Goal: Transaction & Acquisition: Obtain resource

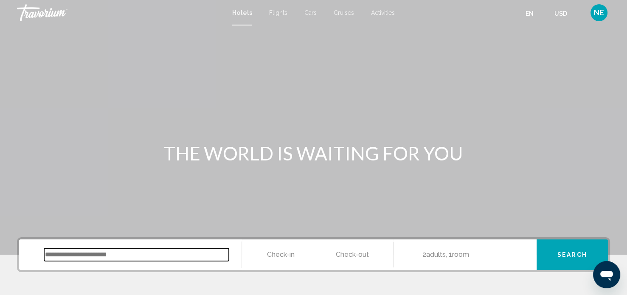
click at [124, 258] on input "Search widget" at bounding box center [136, 254] width 185 height 13
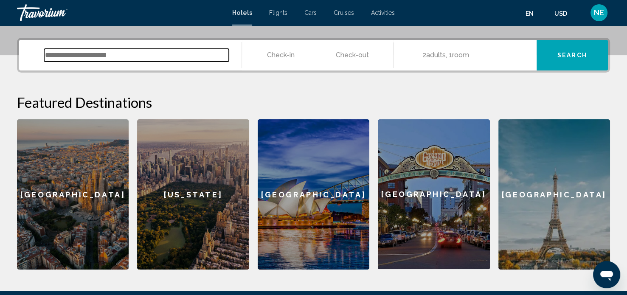
scroll to position [209, 0]
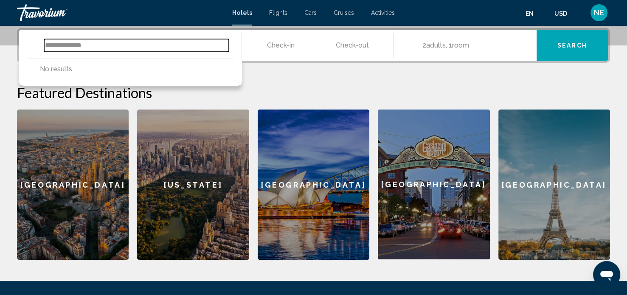
type input "**********"
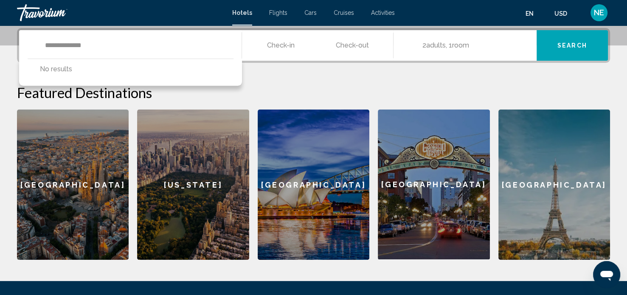
click at [287, 54] on input "**********" at bounding box center [319, 46] width 155 height 33
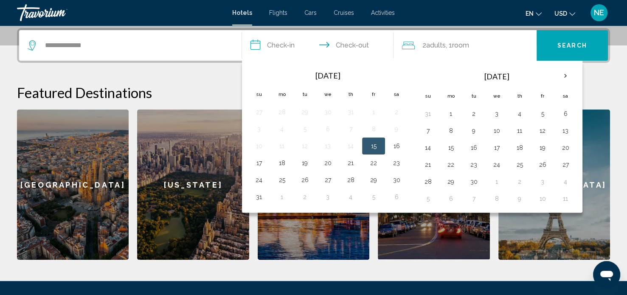
click at [376, 144] on button "15" at bounding box center [374, 146] width 14 height 12
click at [395, 150] on button "16" at bounding box center [397, 146] width 14 height 12
type input "**********"
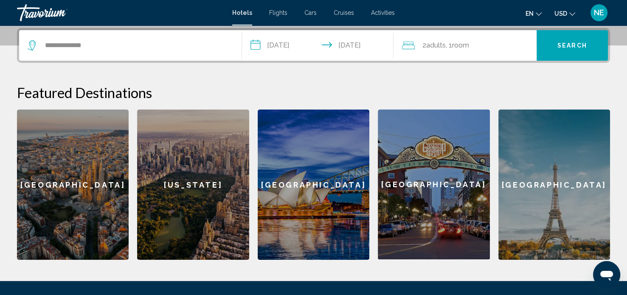
click at [448, 48] on span ", 1 Room rooms" at bounding box center [457, 45] width 23 height 12
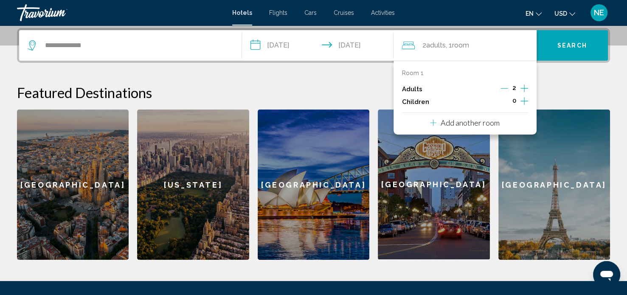
click at [429, 88] on div "Adults 2" at bounding box center [465, 89] width 126 height 13
click at [580, 48] on span "Search" at bounding box center [572, 45] width 30 height 7
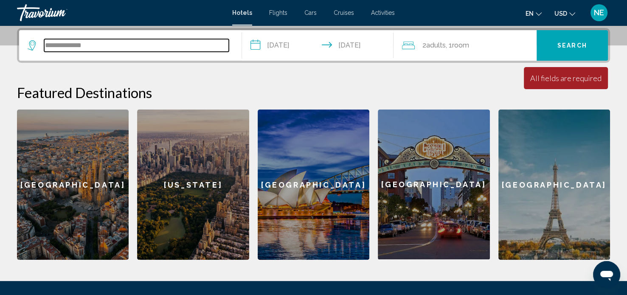
click at [119, 48] on input "**********" at bounding box center [136, 45] width 185 height 13
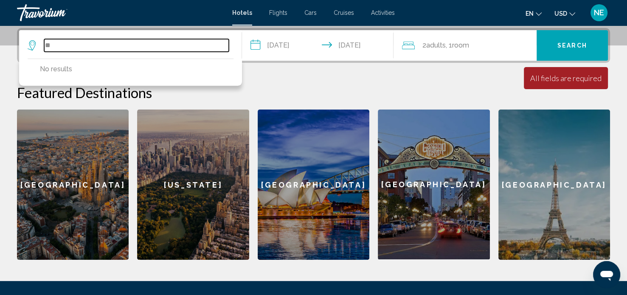
type input "*"
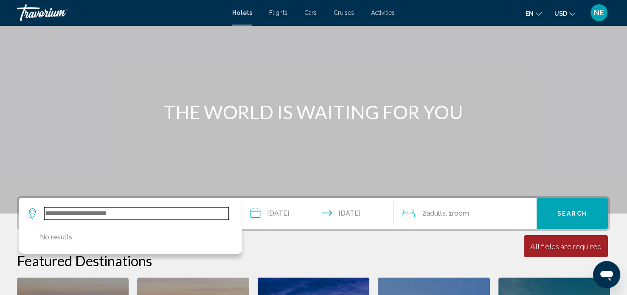
scroll to position [40, 0]
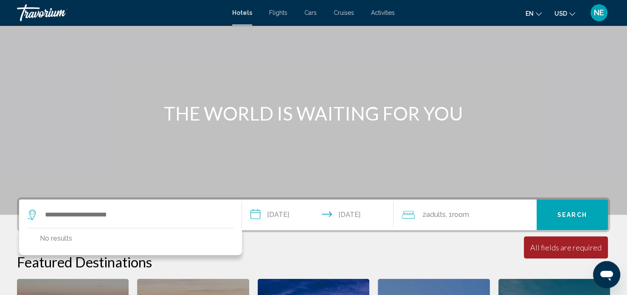
click at [241, 20] on div "Hotels Flights Cars Cruises Activities Hotels Flights Cars Cruises Activities e…" at bounding box center [313, 13] width 627 height 18
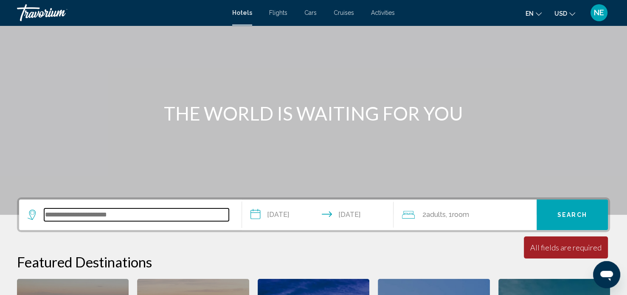
click at [109, 219] on input "Search widget" at bounding box center [136, 214] width 185 height 13
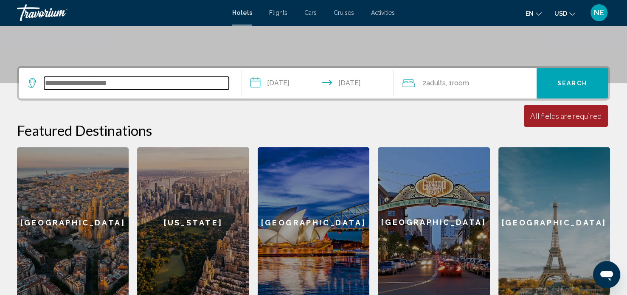
scroll to position [209, 0]
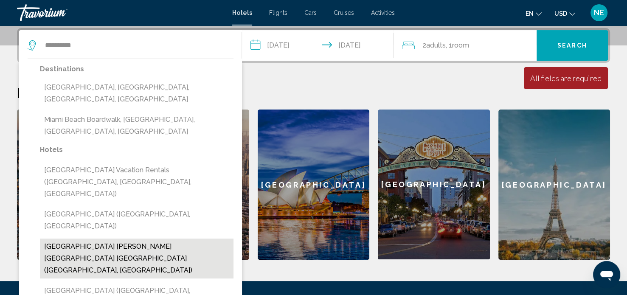
click at [99, 239] on button "MIAMI Beach Collins Ave Apartments Free Parking (Sunny Isles Beach, US)" at bounding box center [137, 259] width 194 height 40
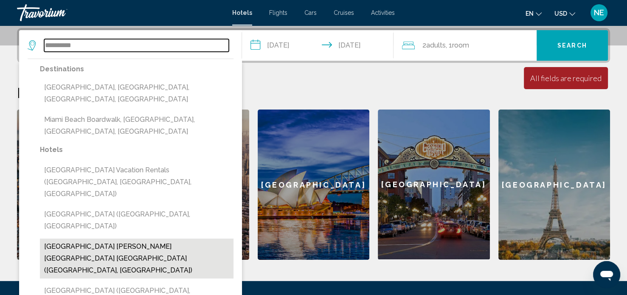
type input "**********"
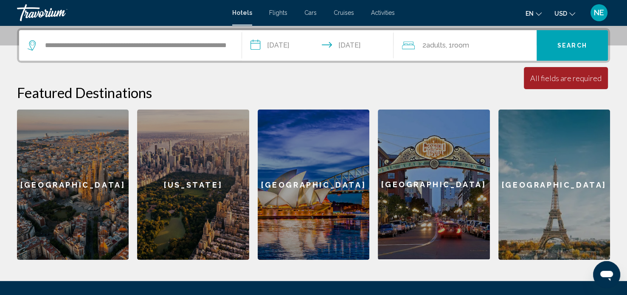
click at [575, 46] on span "Search" at bounding box center [572, 45] width 30 height 7
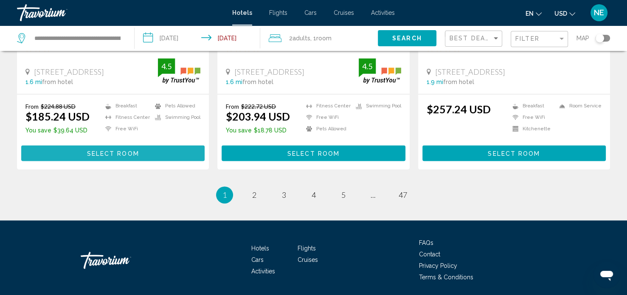
scroll to position [1165, 0]
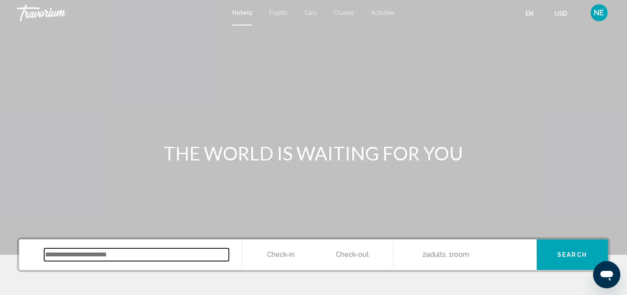
click at [127, 253] on input "Search widget" at bounding box center [136, 254] width 185 height 13
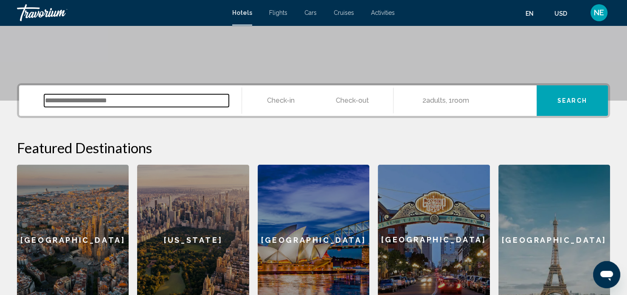
scroll to position [209, 0]
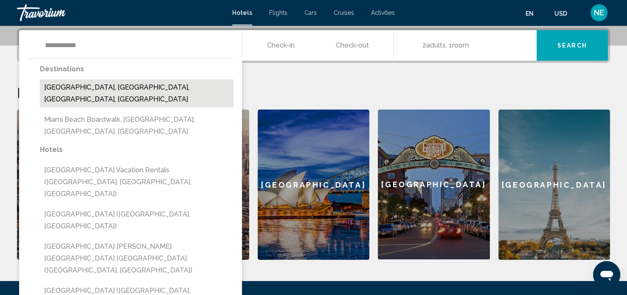
click at [128, 86] on button "Miami Beach, Miami, FL, United States" at bounding box center [137, 93] width 194 height 28
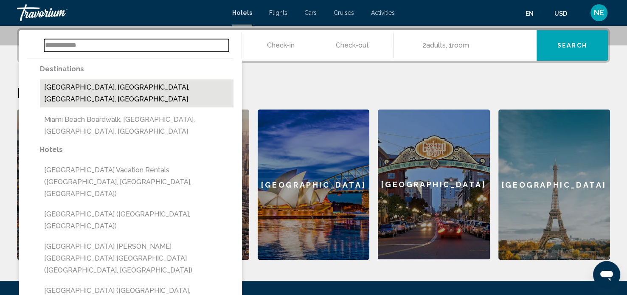
type input "**********"
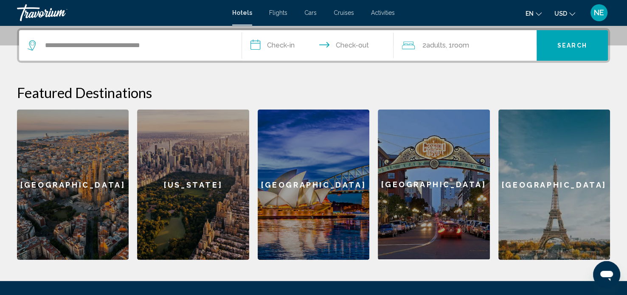
click at [279, 49] on input "**********" at bounding box center [319, 46] width 155 height 33
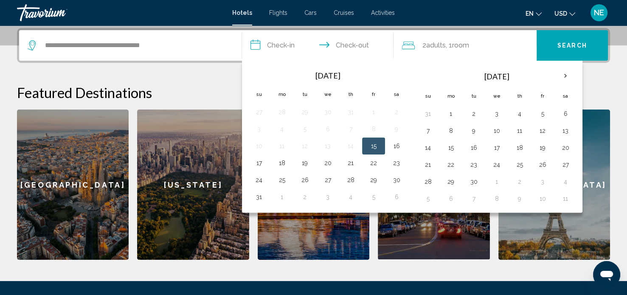
click at [375, 143] on button "15" at bounding box center [374, 146] width 14 height 12
click at [399, 144] on button "16" at bounding box center [397, 146] width 14 height 12
type input "**********"
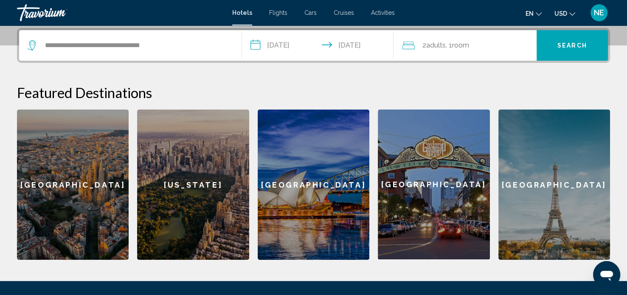
click at [570, 46] on span "Search" at bounding box center [572, 45] width 30 height 7
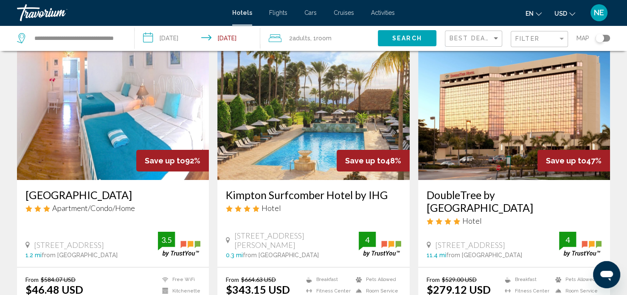
scroll to position [36, 0]
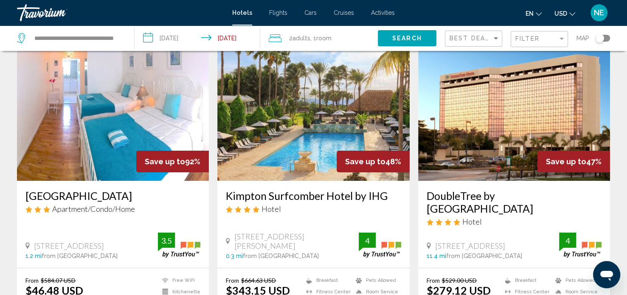
click at [127, 116] on img "Main content" at bounding box center [113, 113] width 192 height 136
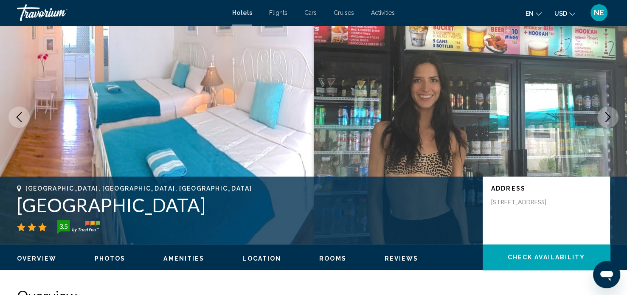
scroll to position [5, 0]
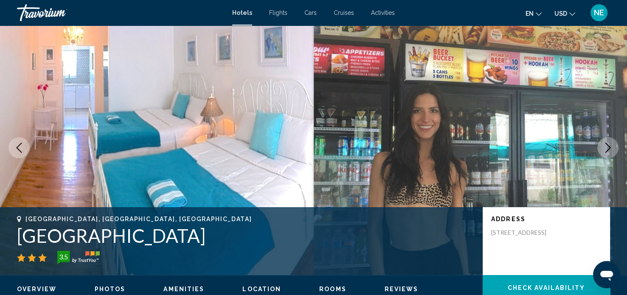
click at [612, 149] on icon "Next image" at bounding box center [608, 148] width 10 height 10
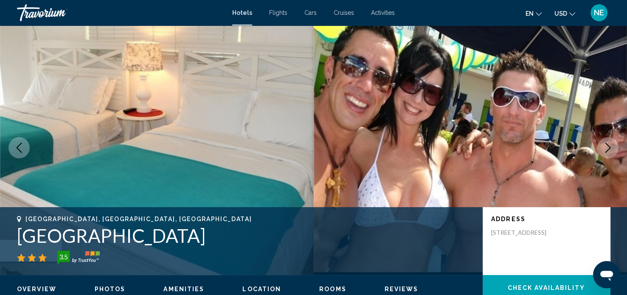
click at [612, 149] on icon "Next image" at bounding box center [608, 148] width 10 height 10
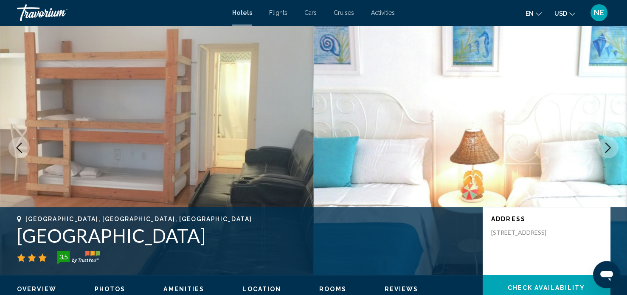
click at [612, 149] on icon "Next image" at bounding box center [608, 148] width 10 height 10
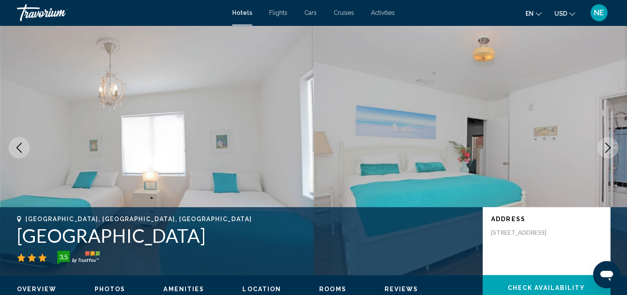
click at [415, 144] on img "Main content" at bounding box center [471, 147] width 314 height 255
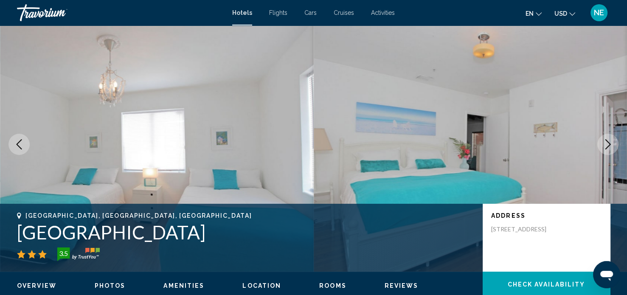
scroll to position [0, 0]
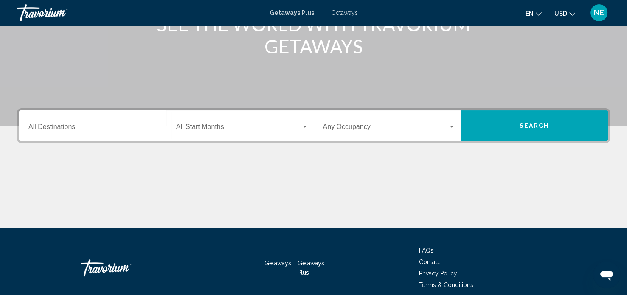
scroll to position [129, 0]
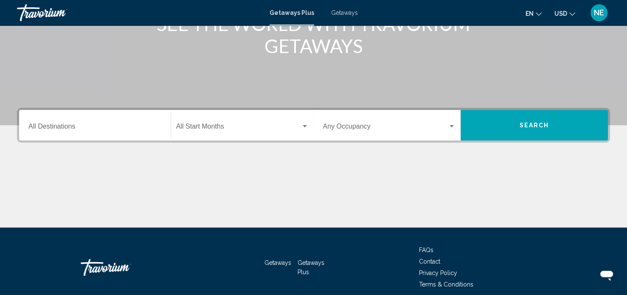
click at [66, 126] on input "Destination All Destinations" at bounding box center [94, 128] width 133 height 8
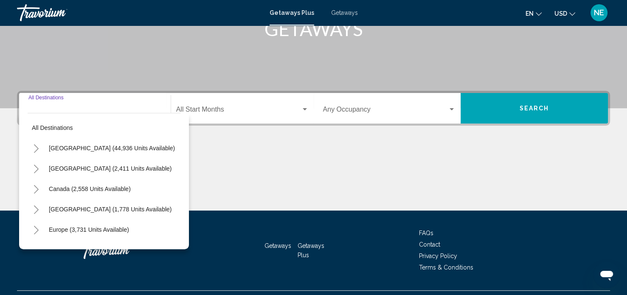
scroll to position [166, 0]
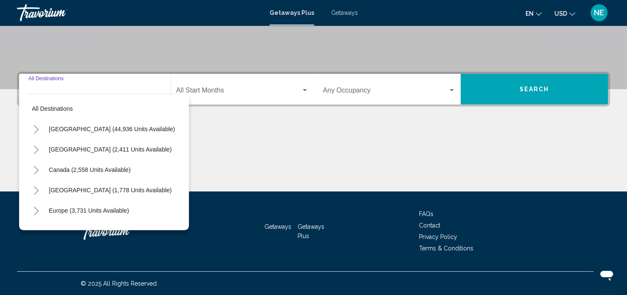
click at [84, 90] on input "Destination All Destinations" at bounding box center [94, 92] width 133 height 8
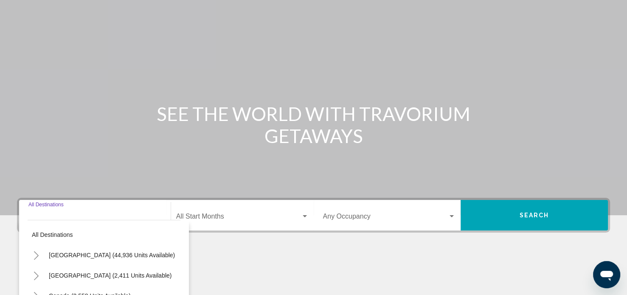
scroll to position [0, 0]
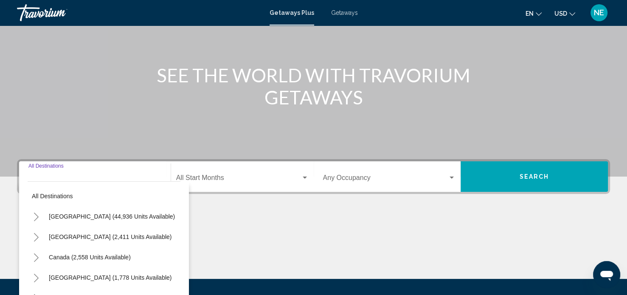
click at [252, 180] on span "Search widget" at bounding box center [238, 180] width 125 height 8
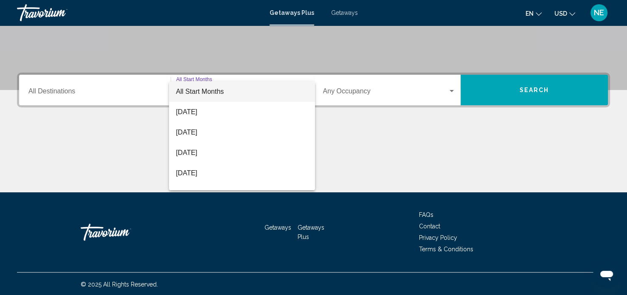
scroll to position [166, 0]
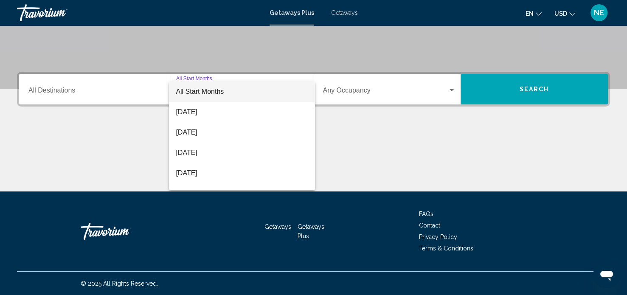
click at [49, 93] on div at bounding box center [313, 147] width 627 height 295
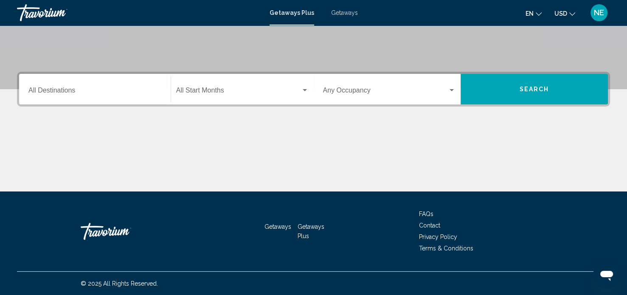
click at [41, 94] on input "Destination All Destinations" at bounding box center [94, 92] width 133 height 8
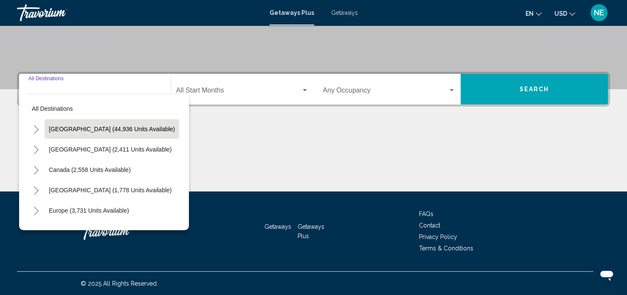
click at [121, 129] on span "[GEOGRAPHIC_DATA] (44,936 units available)" at bounding box center [112, 129] width 126 height 7
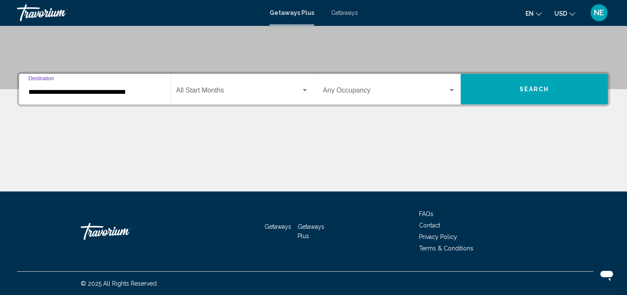
click at [134, 92] on input "**********" at bounding box center [94, 92] width 133 height 8
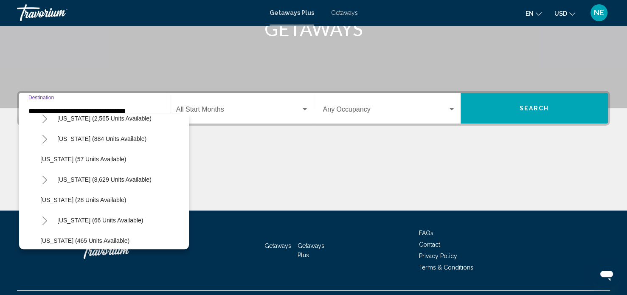
scroll to position [114, 0]
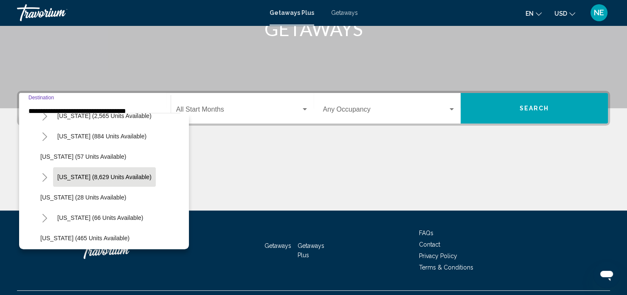
click at [116, 180] on button "Florida (8,629 units available)" at bounding box center [104, 177] width 103 height 20
type input "**********"
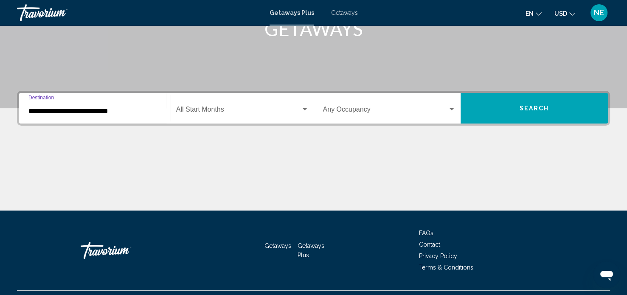
scroll to position [166, 0]
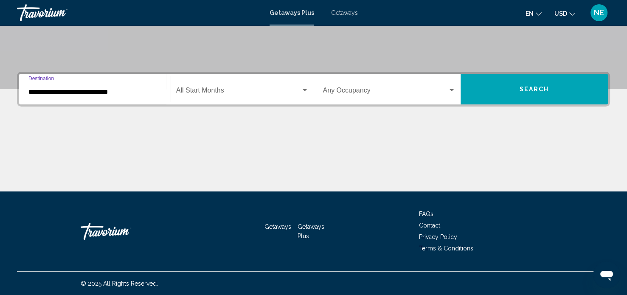
click at [214, 92] on span "Search widget" at bounding box center [238, 92] width 125 height 8
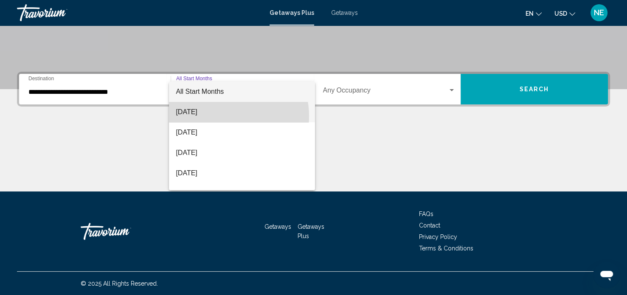
click at [217, 116] on span "[DATE]" at bounding box center [242, 112] width 132 height 20
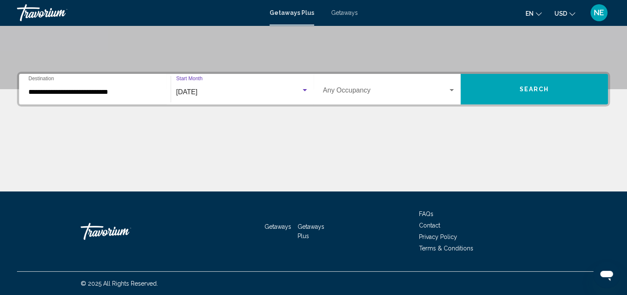
click at [438, 88] on span "Search widget" at bounding box center [385, 92] width 125 height 8
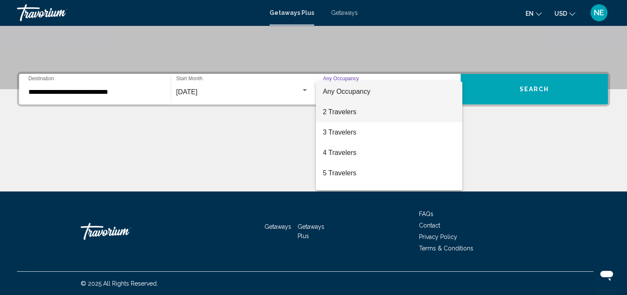
click at [348, 113] on span "2 Travelers" at bounding box center [389, 112] width 133 height 20
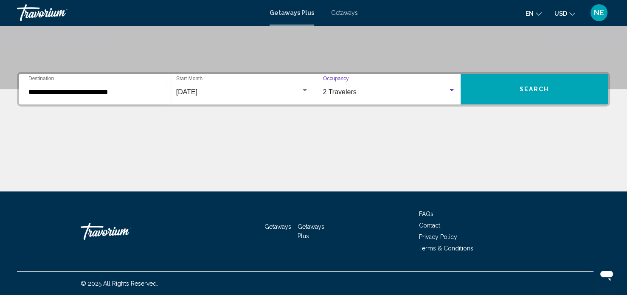
click at [544, 88] on span "Search" at bounding box center [535, 89] width 30 height 7
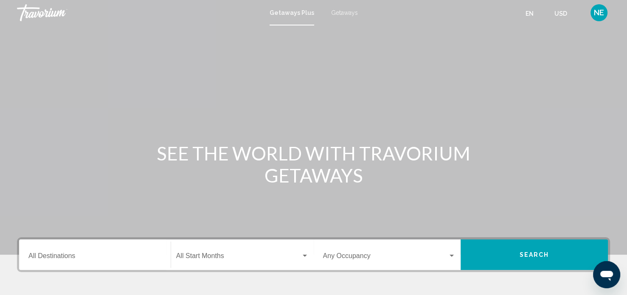
click at [78, 256] on input "Destination All Destinations" at bounding box center [94, 258] width 133 height 8
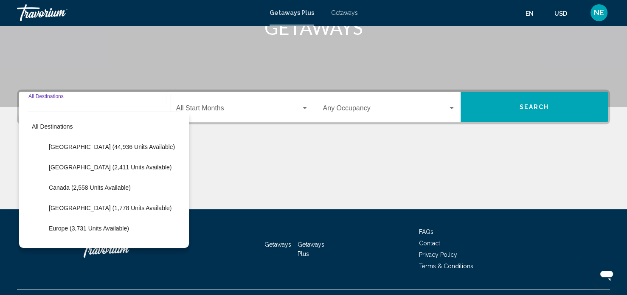
scroll to position [166, 0]
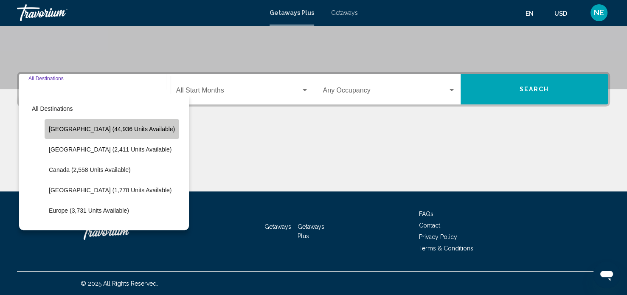
click at [113, 135] on button "[GEOGRAPHIC_DATA] (44,936 units available)" at bounding box center [112, 129] width 135 height 20
type input "**********"
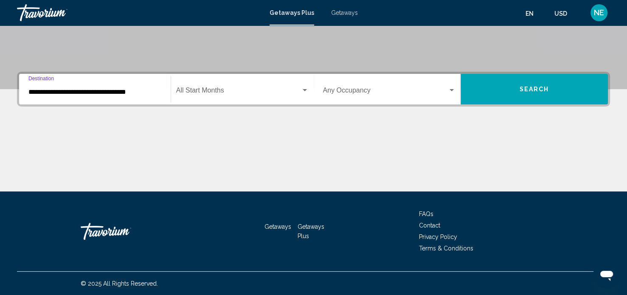
click at [208, 92] on span "Search widget" at bounding box center [238, 92] width 125 height 8
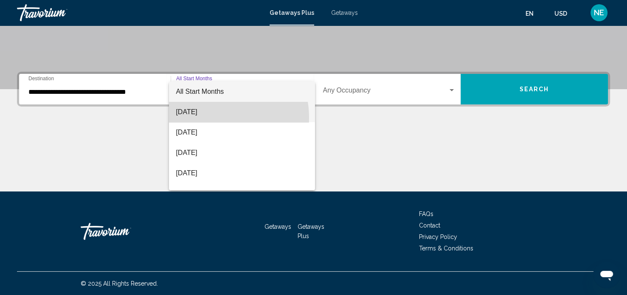
click at [204, 118] on span "[DATE]" at bounding box center [242, 112] width 132 height 20
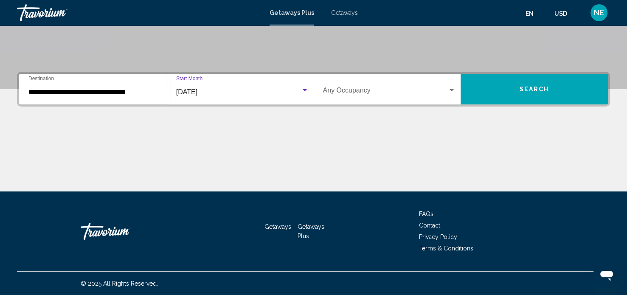
click at [442, 90] on span "Search widget" at bounding box center [385, 92] width 125 height 8
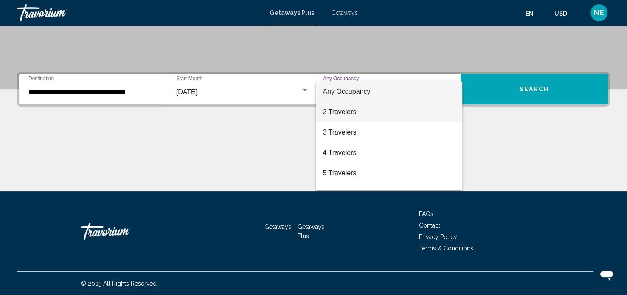
click at [357, 110] on span "2 Travelers" at bounding box center [389, 112] width 133 height 20
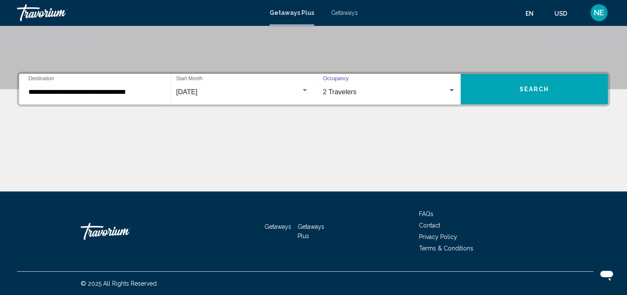
click at [549, 92] on span "Search" at bounding box center [535, 89] width 30 height 7
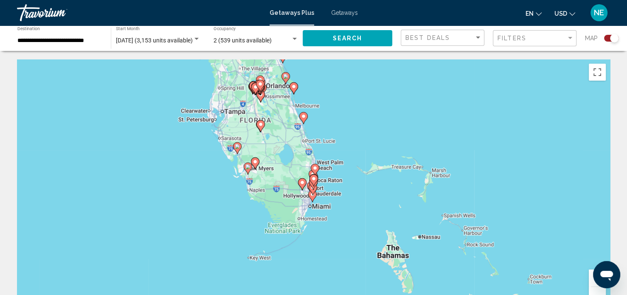
type input "**********"
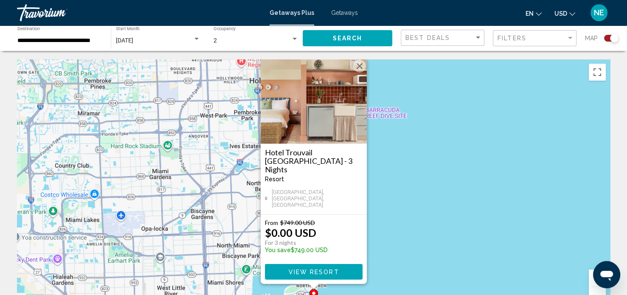
click at [331, 273] on span "View Resort" at bounding box center [313, 272] width 51 height 7
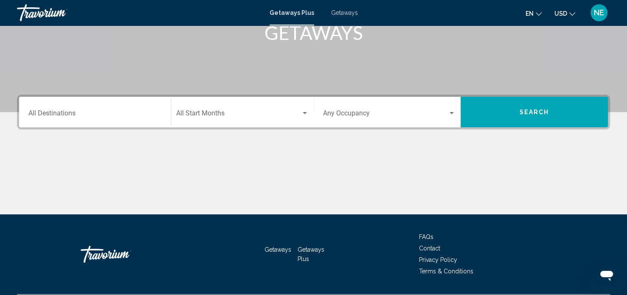
scroll to position [143, 0]
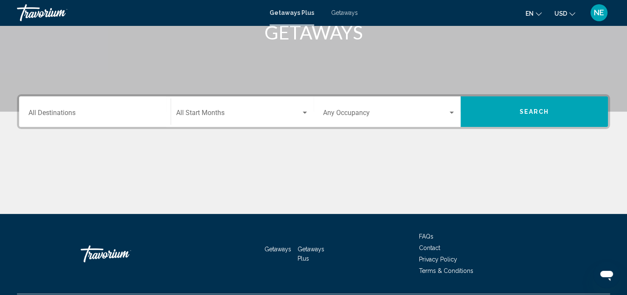
click at [77, 116] on input "Destination All Destinations" at bounding box center [94, 115] width 133 height 8
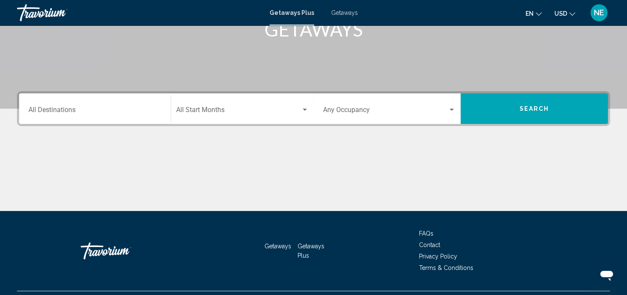
scroll to position [166, 0]
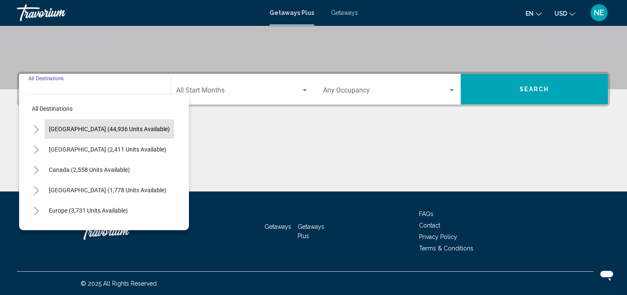
click at [117, 135] on button "[GEOGRAPHIC_DATA] (44,936 units available)" at bounding box center [109, 129] width 129 height 20
type input "**********"
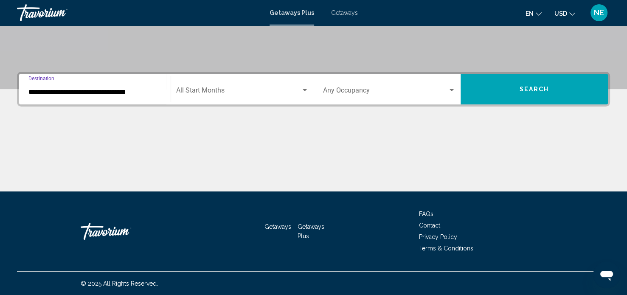
click at [304, 90] on div "Search widget" at bounding box center [305, 90] width 4 height 2
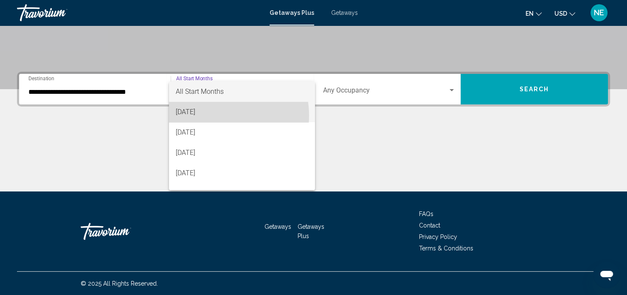
click at [215, 115] on span "[DATE]" at bounding box center [242, 112] width 132 height 20
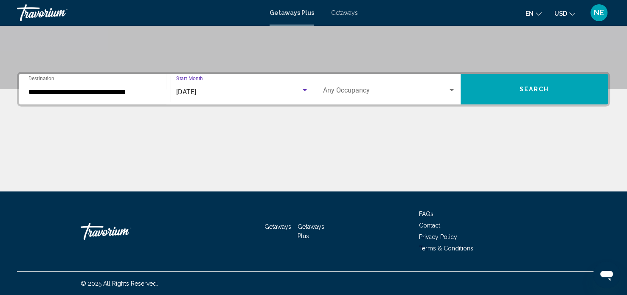
click at [546, 90] on span "Search" at bounding box center [535, 89] width 30 height 7
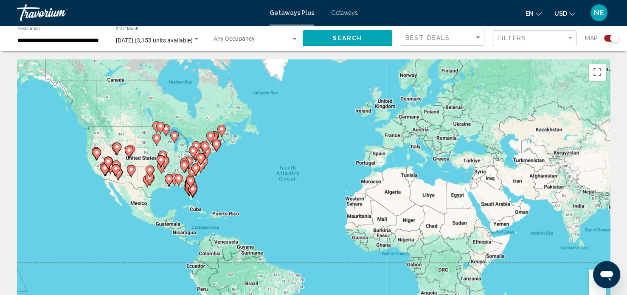
click at [190, 191] on image "Main content" at bounding box center [192, 188] width 5 height 5
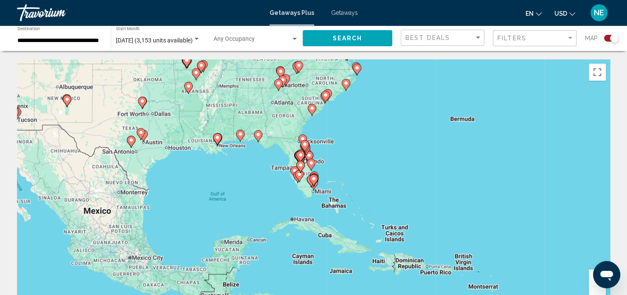
click at [314, 183] on icon "Main content" at bounding box center [314, 180] width 8 height 11
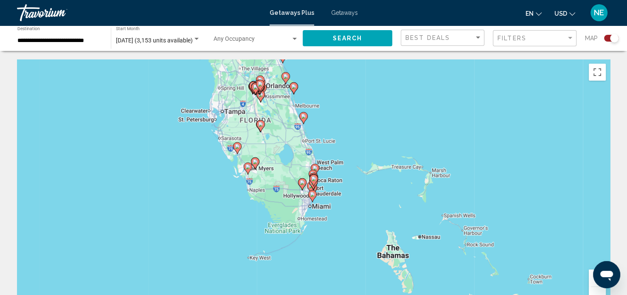
click at [312, 194] on image "Main content" at bounding box center [312, 194] width 5 height 5
type input "**********"
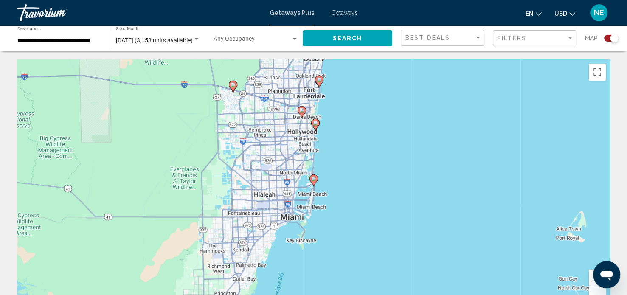
click at [310, 185] on gmp-advanced-marker "Main content" at bounding box center [314, 180] width 8 height 13
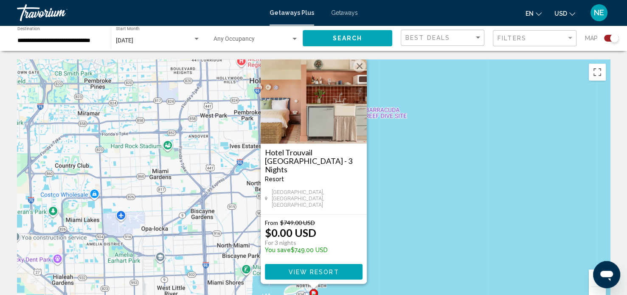
click at [356, 73] on button "Close" at bounding box center [359, 66] width 13 height 13
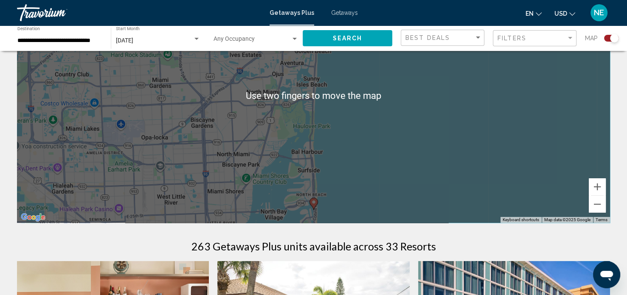
scroll to position [90, 0]
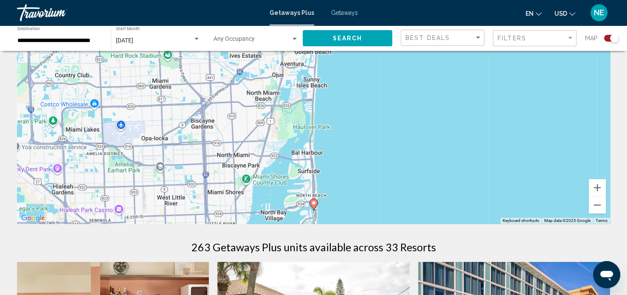
click at [317, 170] on div "To navigate, press the arrow keys. To activate drag with keyboard, press Alt + …" at bounding box center [313, 96] width 593 height 255
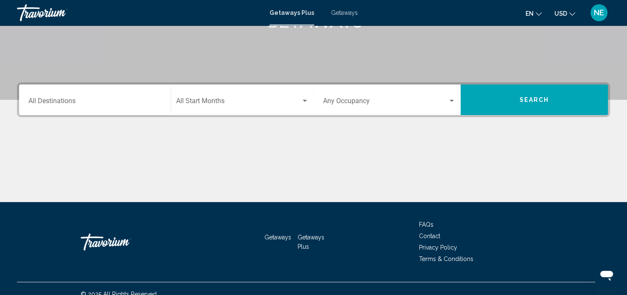
click at [69, 100] on input "Destination All Destinations" at bounding box center [94, 103] width 133 height 8
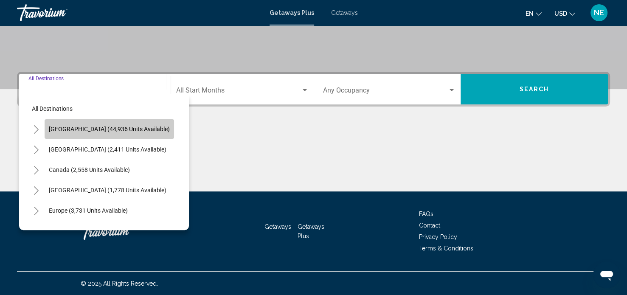
click at [121, 134] on button "[GEOGRAPHIC_DATA] (44,936 units available)" at bounding box center [109, 129] width 129 height 20
type input "**********"
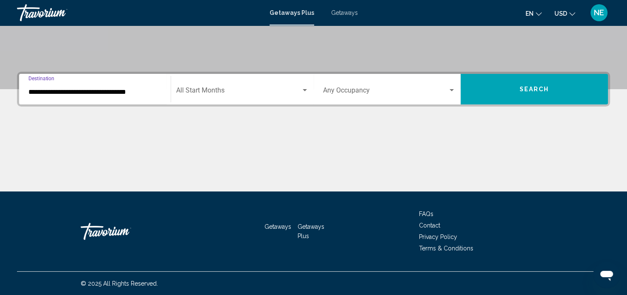
click at [225, 90] on span "Search widget" at bounding box center [238, 92] width 125 height 8
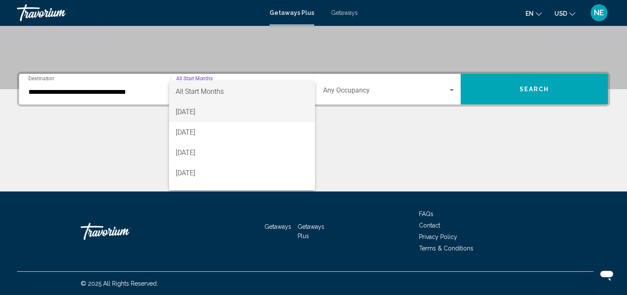
click at [211, 114] on span "[DATE]" at bounding box center [242, 112] width 132 height 20
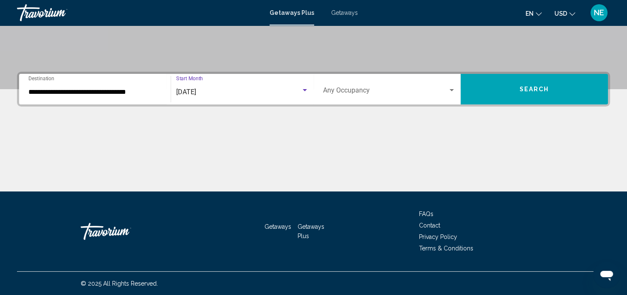
click at [377, 93] on span "Search widget" at bounding box center [385, 92] width 125 height 8
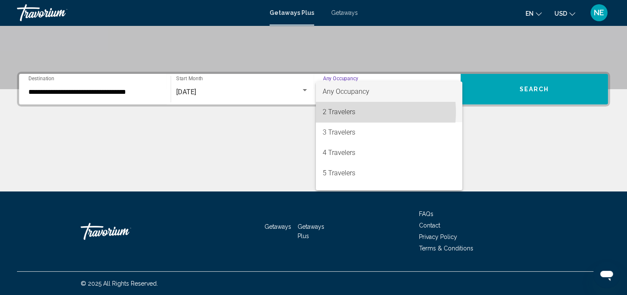
click at [355, 112] on span "2 Travelers" at bounding box center [389, 112] width 133 height 20
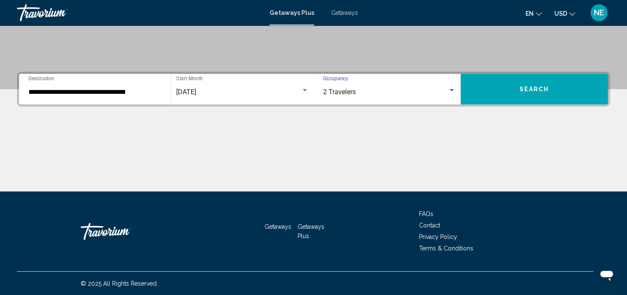
click at [564, 92] on button "Search" at bounding box center [534, 89] width 147 height 31
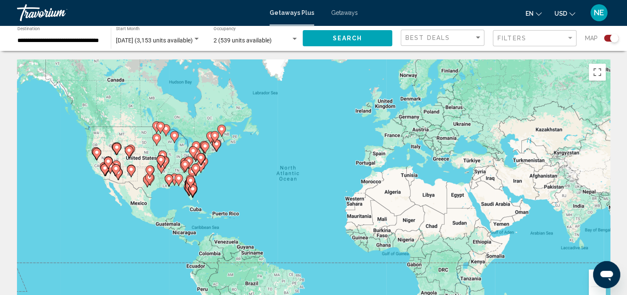
click at [192, 190] on image "Main content" at bounding box center [192, 188] width 5 height 5
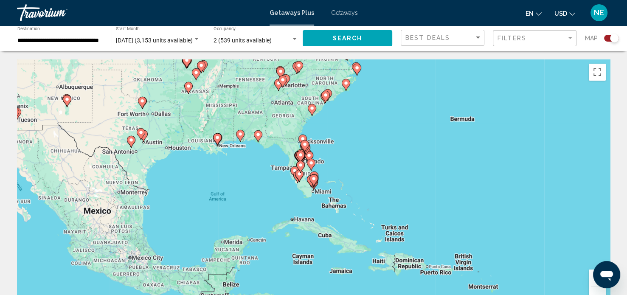
click at [313, 182] on icon "Main content" at bounding box center [314, 180] width 8 height 11
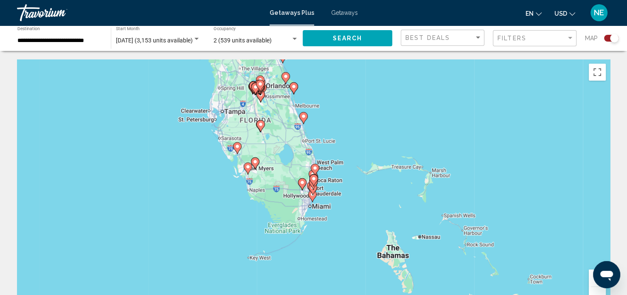
click at [312, 187] on icon "Main content" at bounding box center [313, 183] width 8 height 11
type input "**********"
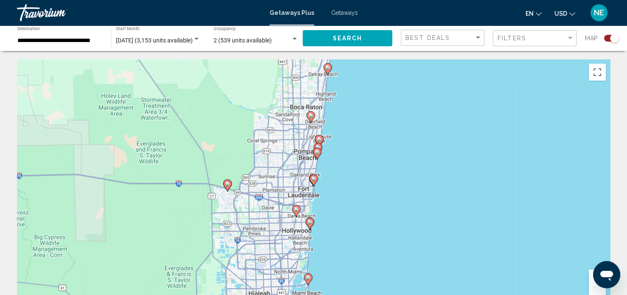
click at [311, 229] on gmp-advanced-marker "Main content" at bounding box center [310, 223] width 8 height 13
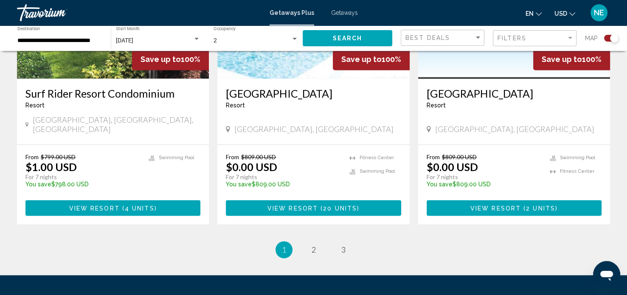
scroll to position [1315, 0]
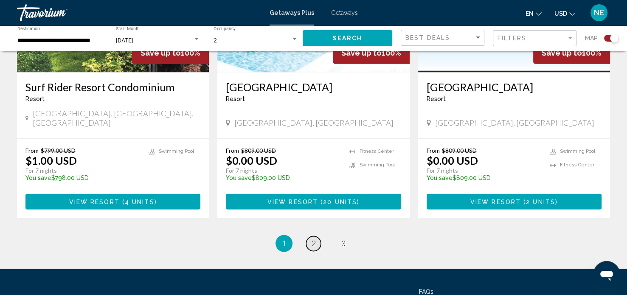
click at [307, 236] on link "page 2" at bounding box center [313, 243] width 15 height 15
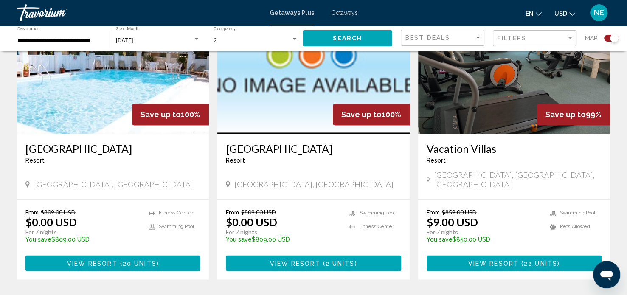
scroll to position [1288, 0]
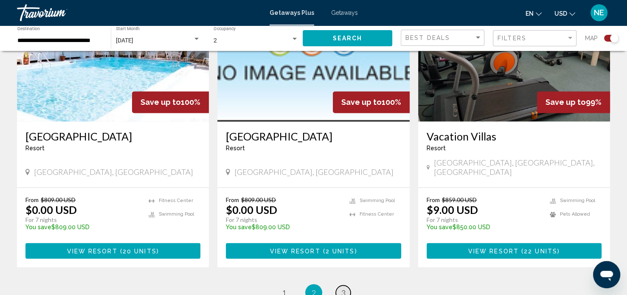
click at [345, 288] on span "3" at bounding box center [343, 292] width 4 height 9
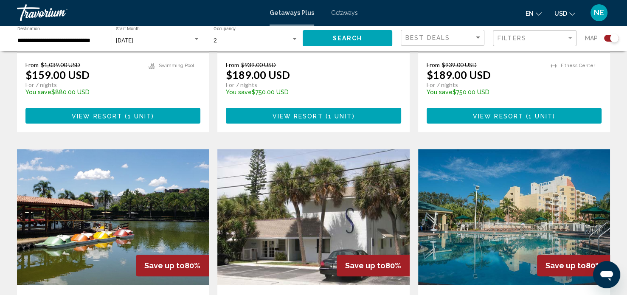
scroll to position [516, 0]
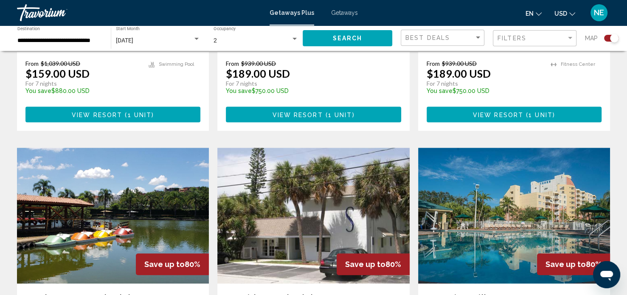
click at [361, 213] on img "Main content" at bounding box center [313, 216] width 192 height 136
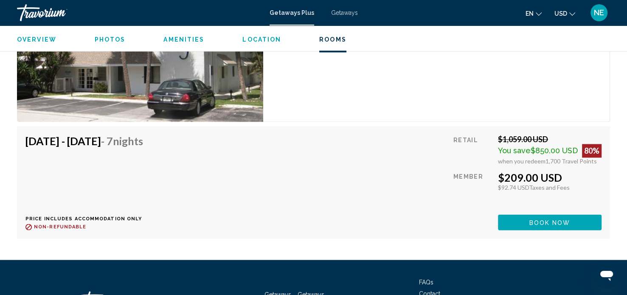
scroll to position [1216, 0]
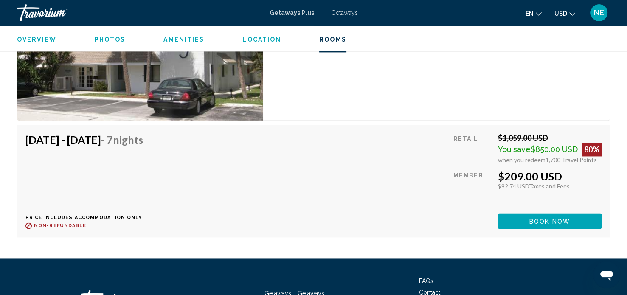
click at [42, 42] on span "Overview" at bounding box center [36, 39] width 39 height 7
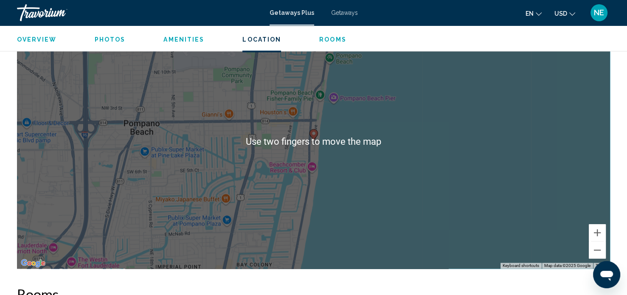
scroll to position [876, 0]
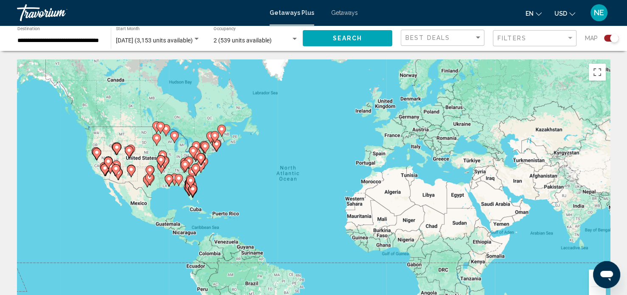
click at [192, 190] on image "Main content" at bounding box center [192, 188] width 5 height 5
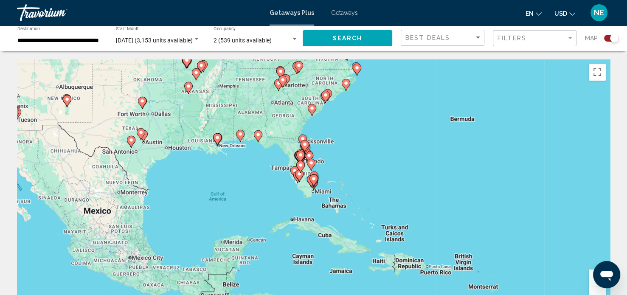
click at [297, 172] on gmp-advanced-marker "Main content" at bounding box center [300, 166] width 8 height 13
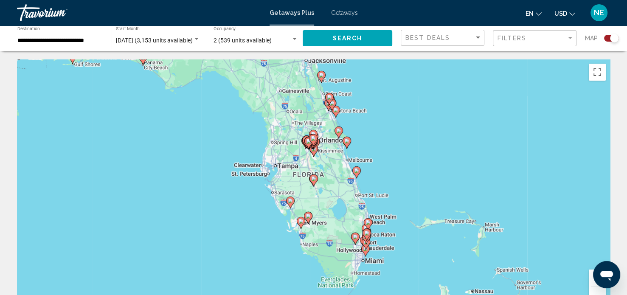
click at [302, 220] on div "To navigate, press the arrow keys. To activate drag with keyboard, press Alt + …" at bounding box center [313, 186] width 593 height 255
type input "**********"
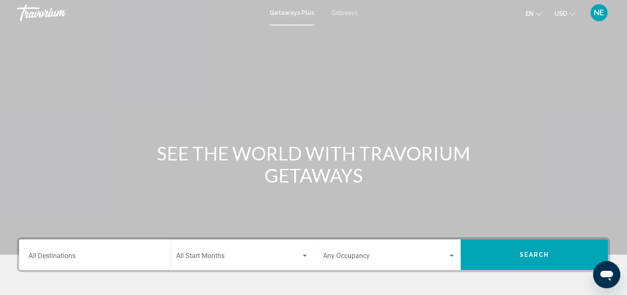
click at [343, 14] on span "Getaways" at bounding box center [344, 12] width 27 height 7
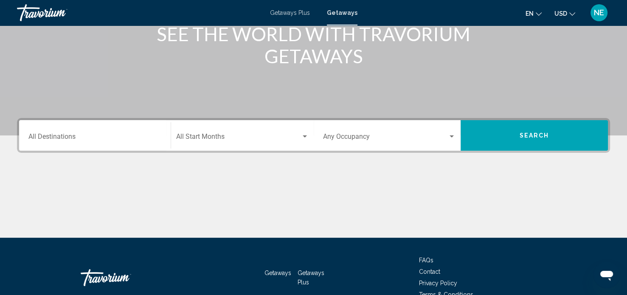
scroll to position [129, 0]
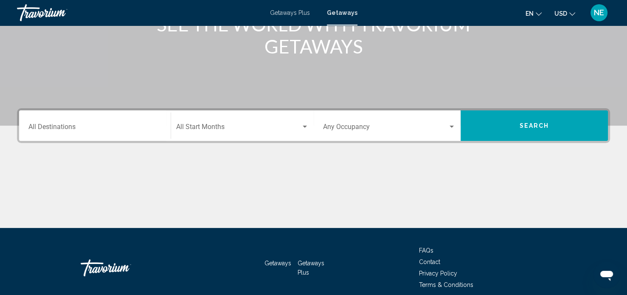
click at [79, 125] on input "Destination All Destinations" at bounding box center [94, 129] width 133 height 8
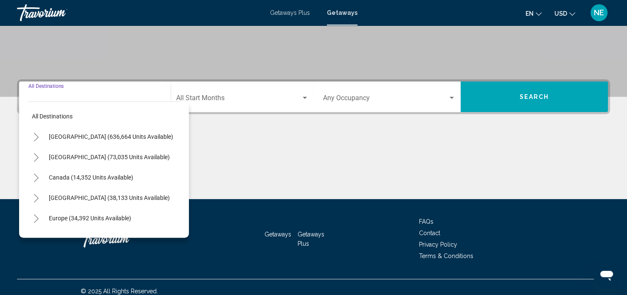
scroll to position [166, 0]
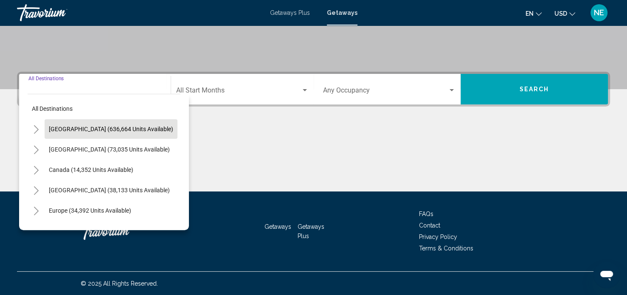
click at [132, 131] on span "[GEOGRAPHIC_DATA] (636,664 units available)" at bounding box center [111, 129] width 124 height 7
type input "**********"
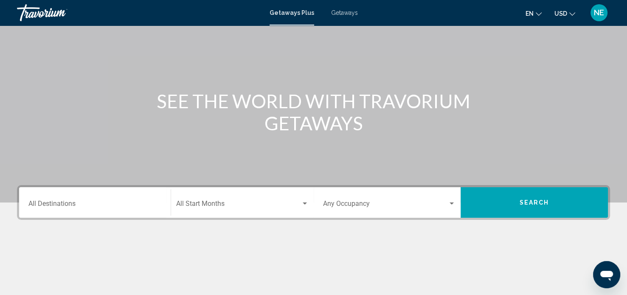
scroll to position [48, 0]
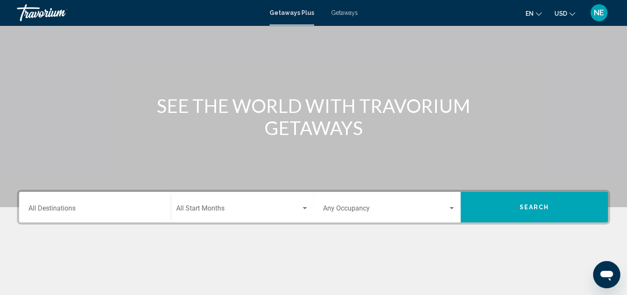
click at [533, 17] on span "en" at bounding box center [530, 13] width 8 height 7
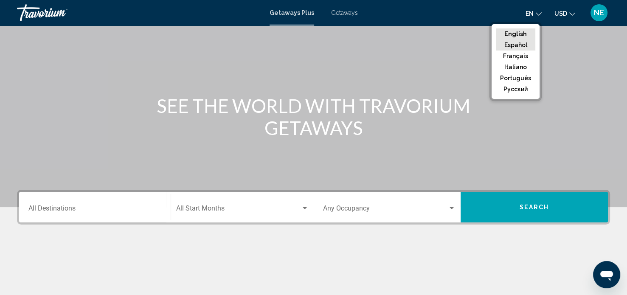
click at [521, 48] on button "Español" at bounding box center [515, 44] width 39 height 11
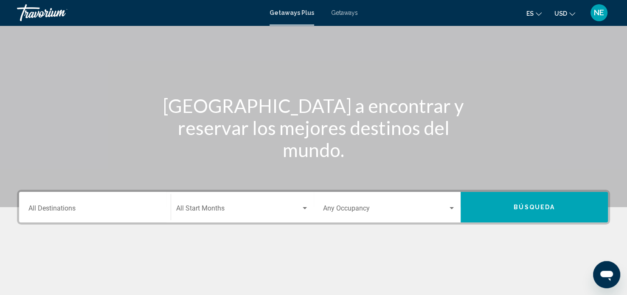
click at [447, 209] on span "Search widget" at bounding box center [385, 210] width 125 height 8
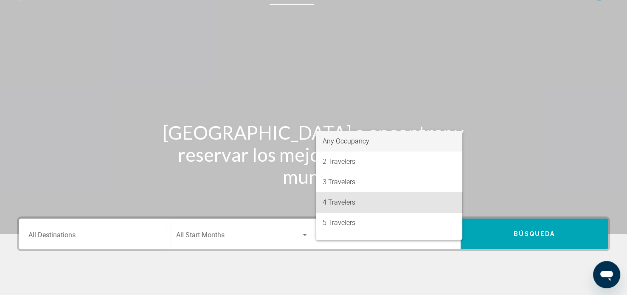
scroll to position [20, 0]
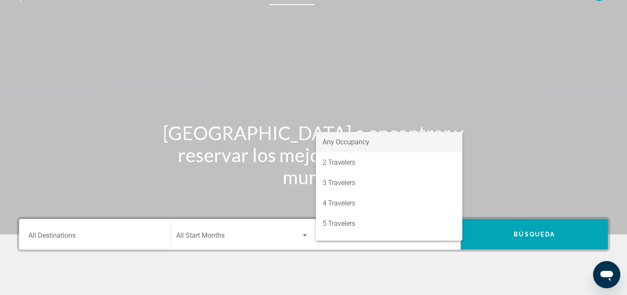
click at [65, 236] on div at bounding box center [313, 147] width 627 height 295
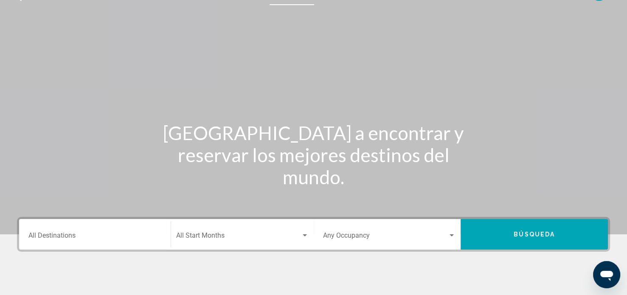
click at [70, 234] on input "Destination All Destinations" at bounding box center [94, 238] width 133 height 8
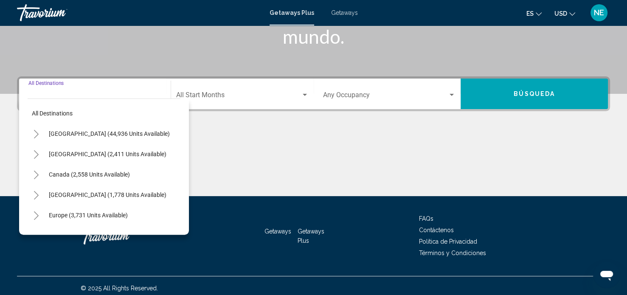
scroll to position [166, 0]
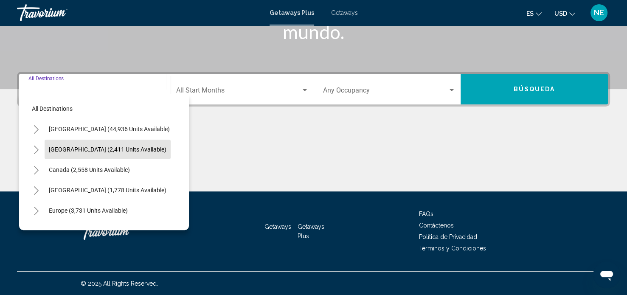
click at [90, 153] on button "[GEOGRAPHIC_DATA] (2,411 units available)" at bounding box center [108, 150] width 126 height 20
type input "**********"
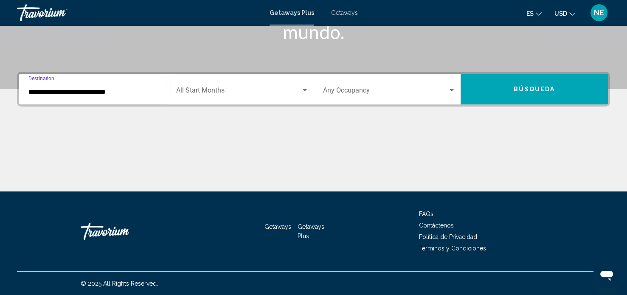
click at [222, 91] on span "Search widget" at bounding box center [238, 92] width 125 height 8
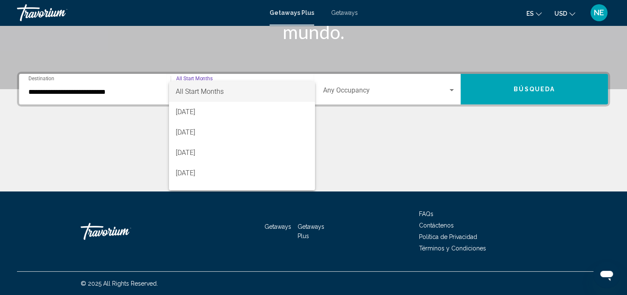
click at [222, 91] on span "All Start Months" at bounding box center [200, 91] width 48 height 8
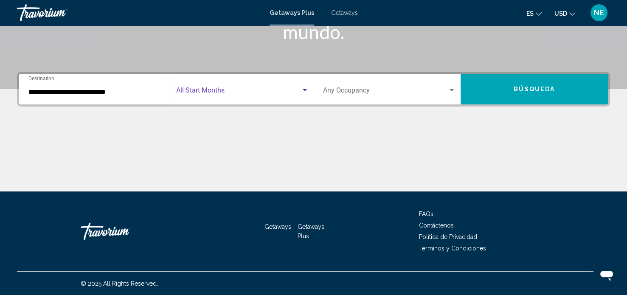
click at [450, 95] on div "Search widget" at bounding box center [389, 92] width 133 height 8
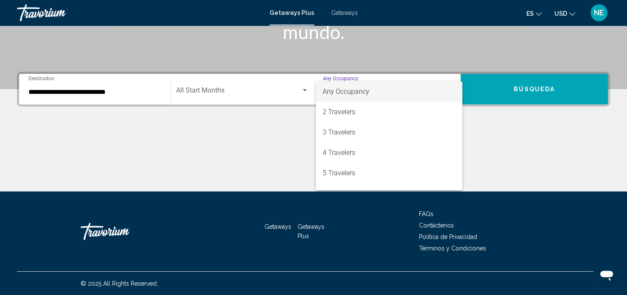
click at [377, 97] on span "Any Occupancy" at bounding box center [389, 92] width 133 height 20
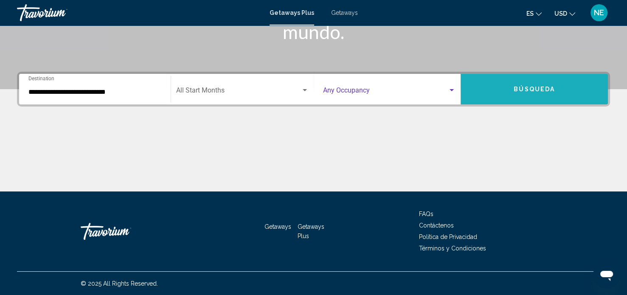
click at [567, 85] on button "Búsqueda" at bounding box center [534, 89] width 147 height 31
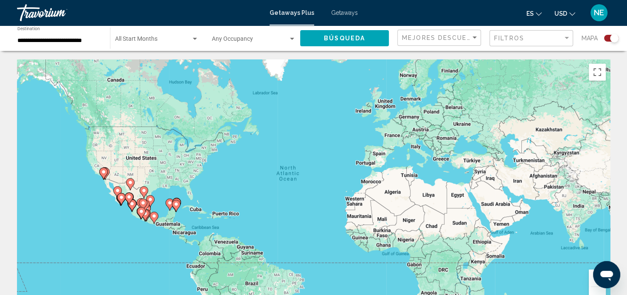
click at [178, 203] on image "Main content" at bounding box center [176, 204] width 5 height 5
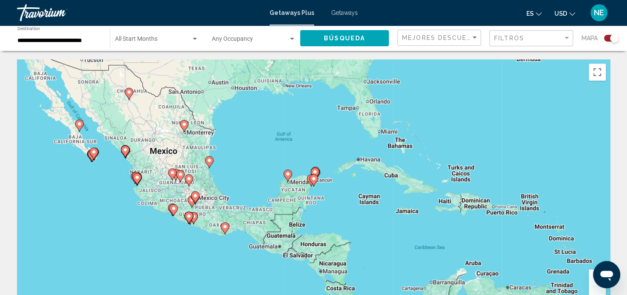
click at [316, 172] on image "Main content" at bounding box center [314, 171] width 5 height 5
type input "**********"
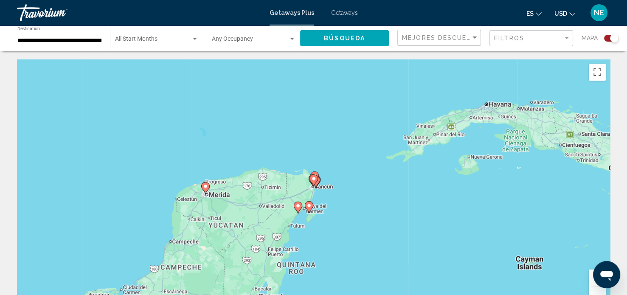
click at [316, 183] on gmp-advanced-marker "Main content" at bounding box center [314, 180] width 8 height 13
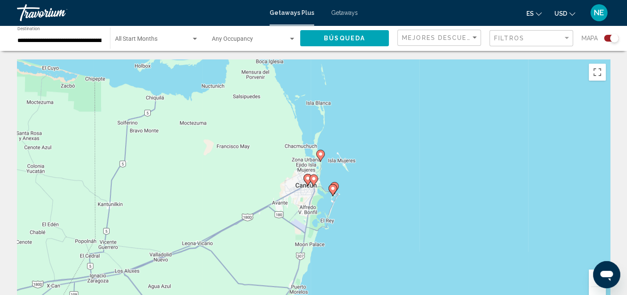
click at [334, 190] on image "Main content" at bounding box center [332, 188] width 5 height 5
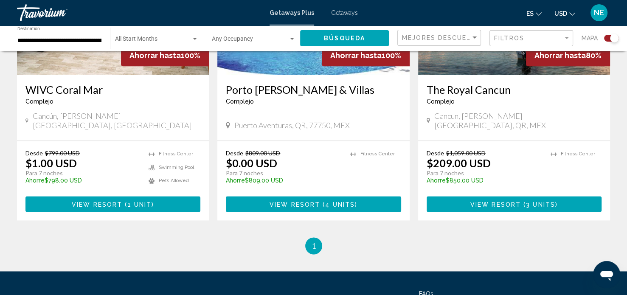
scroll to position [1024, 0]
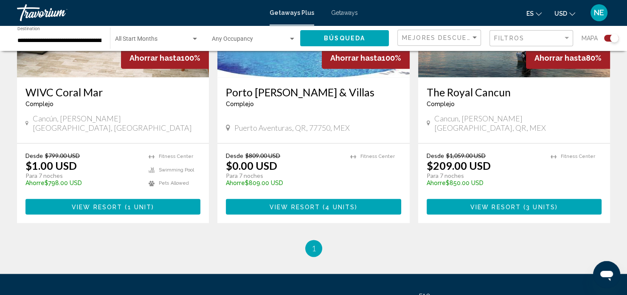
click at [530, 203] on span "3 units" at bounding box center [540, 206] width 29 height 7
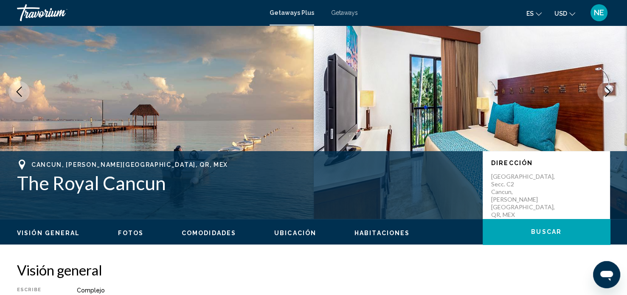
scroll to position [69, 0]
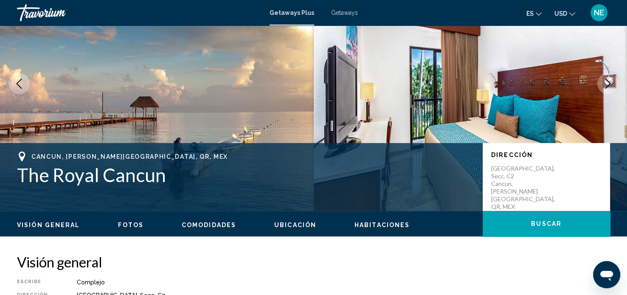
click at [557, 226] on span "Buscar" at bounding box center [546, 224] width 31 height 7
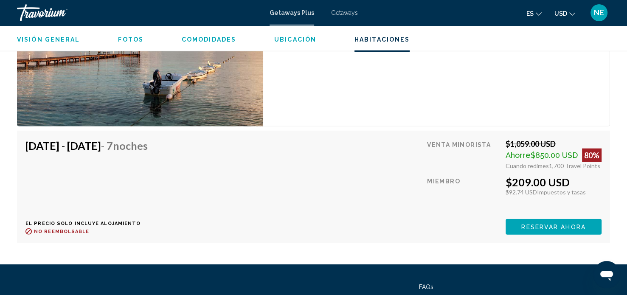
scroll to position [1933, 0]
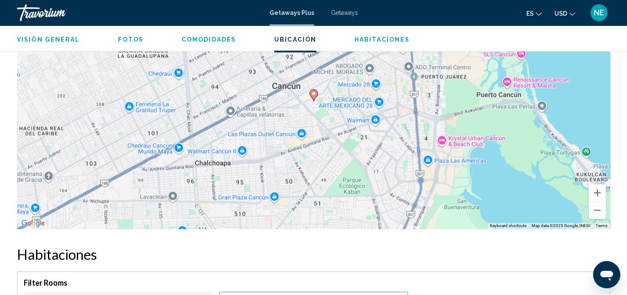
scroll to position [1186, 0]
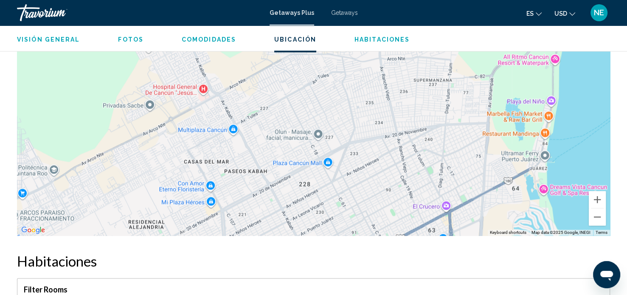
click at [344, 20] on div "Getaways Plus Getaways es English Español Français Italiano Português русский U…" at bounding box center [313, 13] width 627 height 18
click at [341, 12] on span "Getaways" at bounding box center [344, 12] width 27 height 7
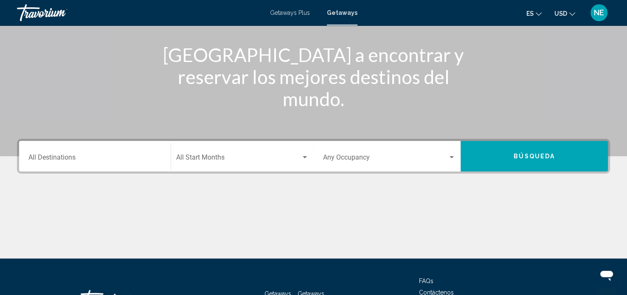
scroll to position [59, 0]
